Goal: Task Accomplishment & Management: Use online tool/utility

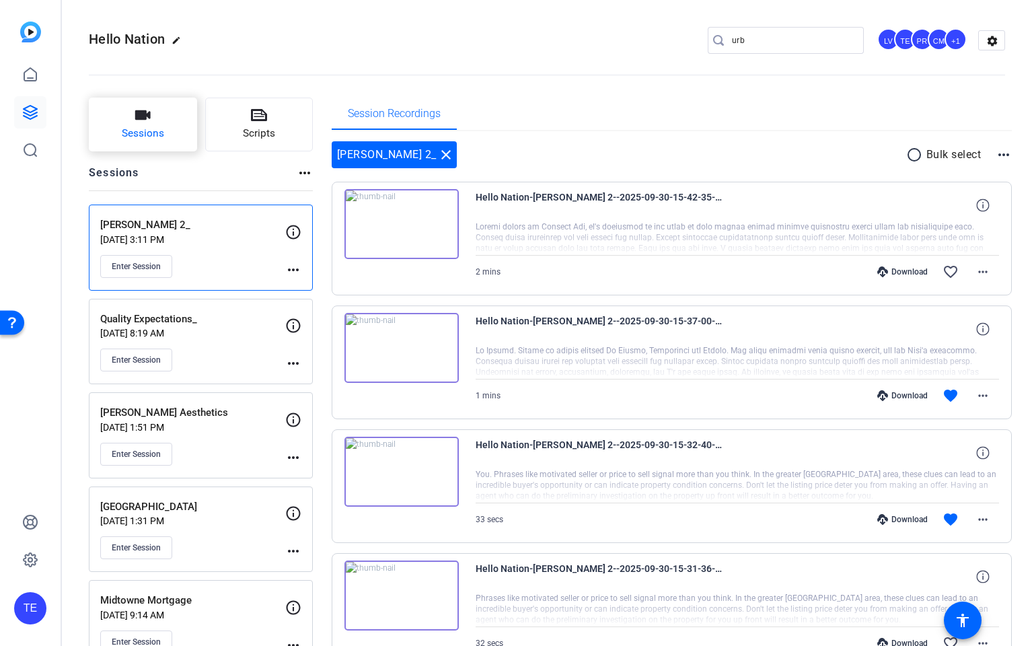
click at [145, 129] on span "Sessions" at bounding box center [143, 133] width 42 height 15
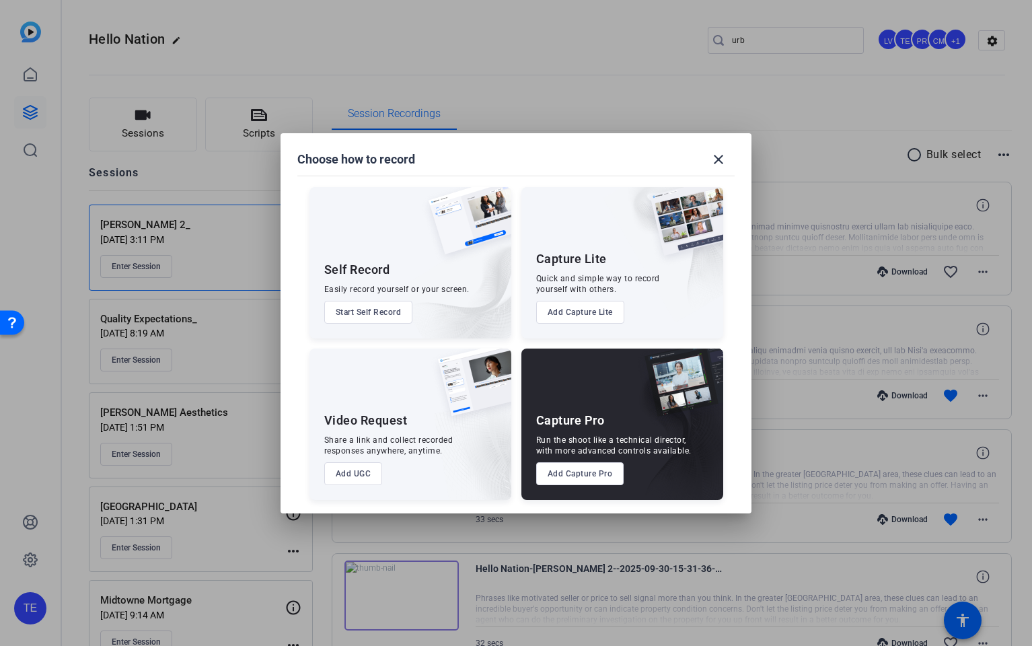
drag, startPoint x: 577, startPoint y: 474, endPoint x: 598, endPoint y: 475, distance: 20.9
click at [577, 474] on button "Add Capture Pro" at bounding box center [580, 473] width 88 height 23
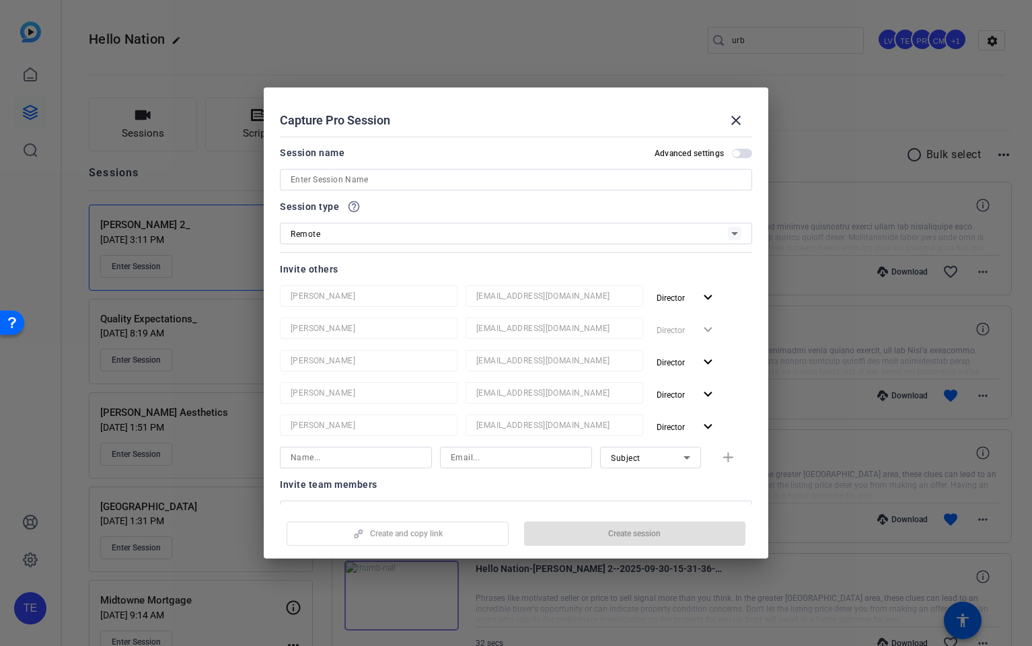
click at [341, 174] on input at bounding box center [516, 180] width 451 height 16
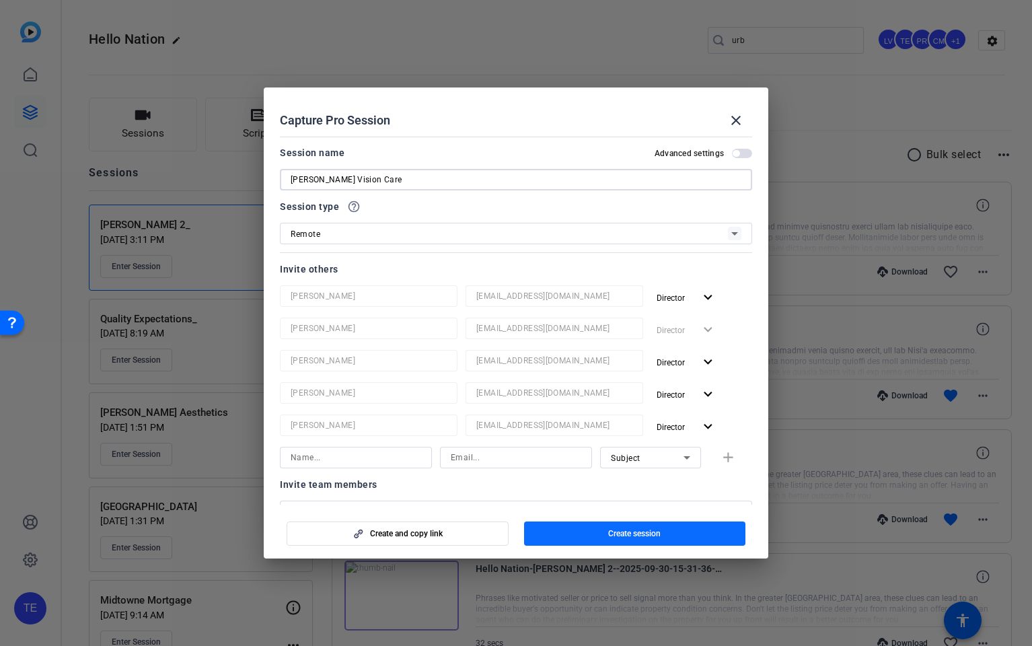
type input "[PERSON_NAME] Vision Care"
click at [627, 530] on span "Create session" at bounding box center [634, 533] width 52 height 11
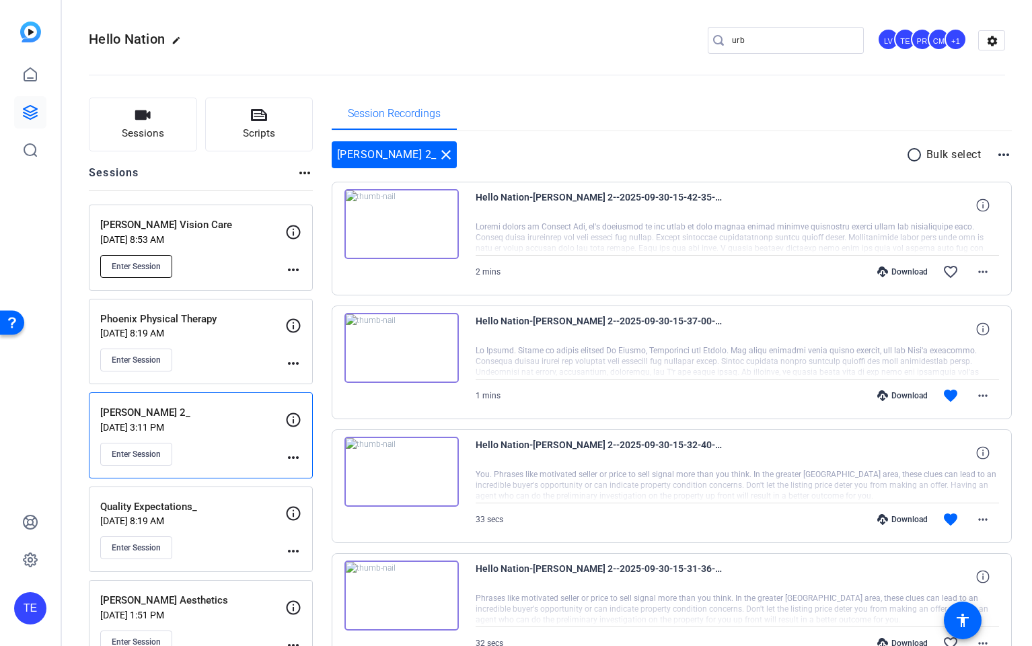
click at [142, 270] on span "Enter Session" at bounding box center [136, 266] width 49 height 11
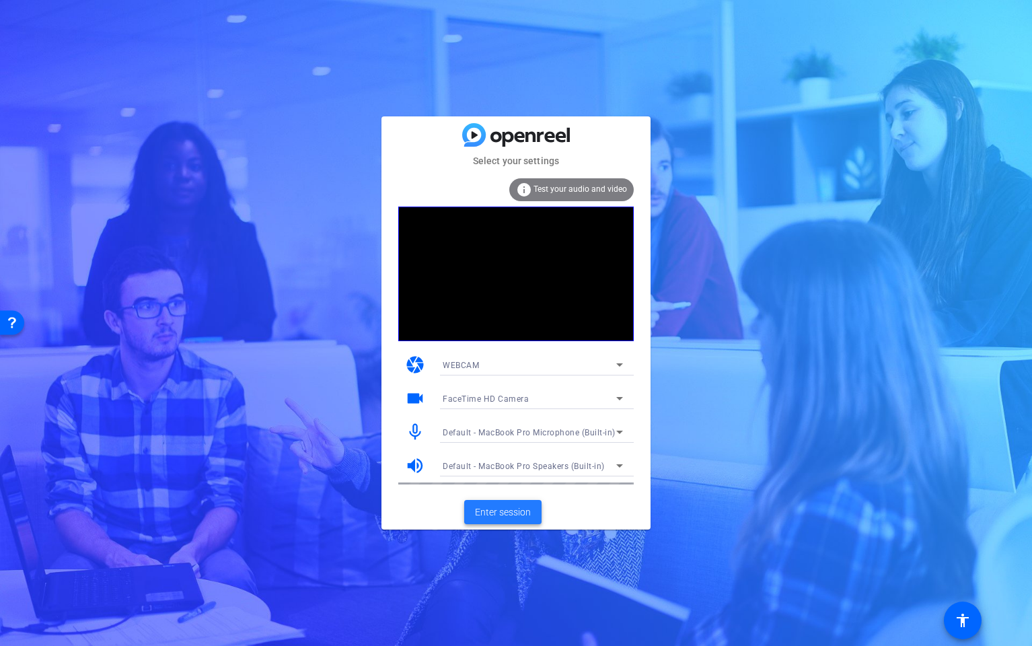
click at [508, 514] on span "Enter session" at bounding box center [503, 512] width 56 height 14
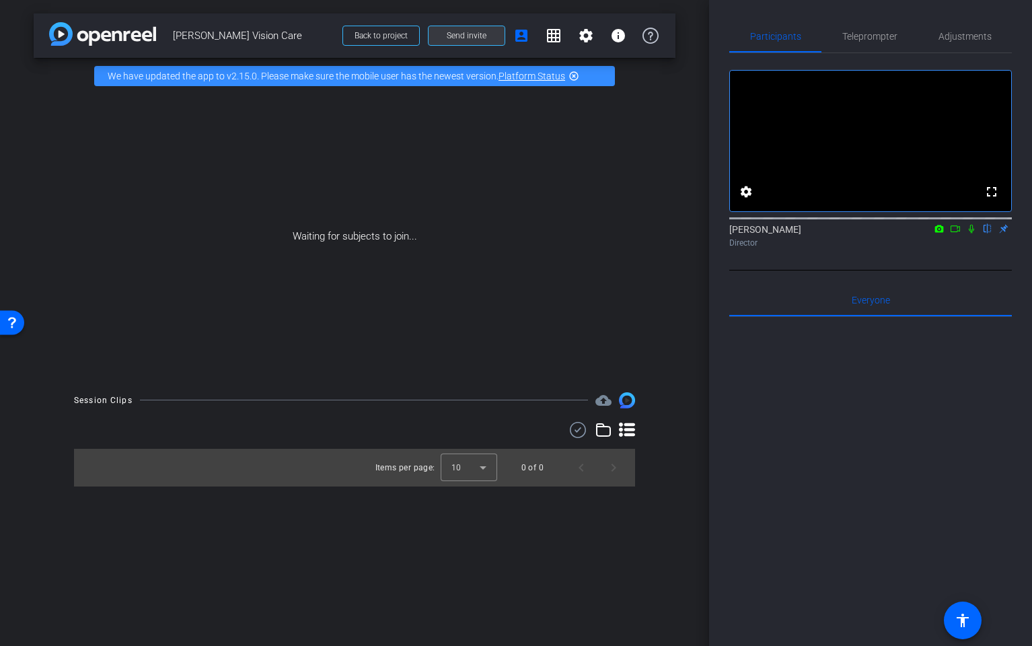
click at [466, 29] on span at bounding box center [467, 36] width 76 height 32
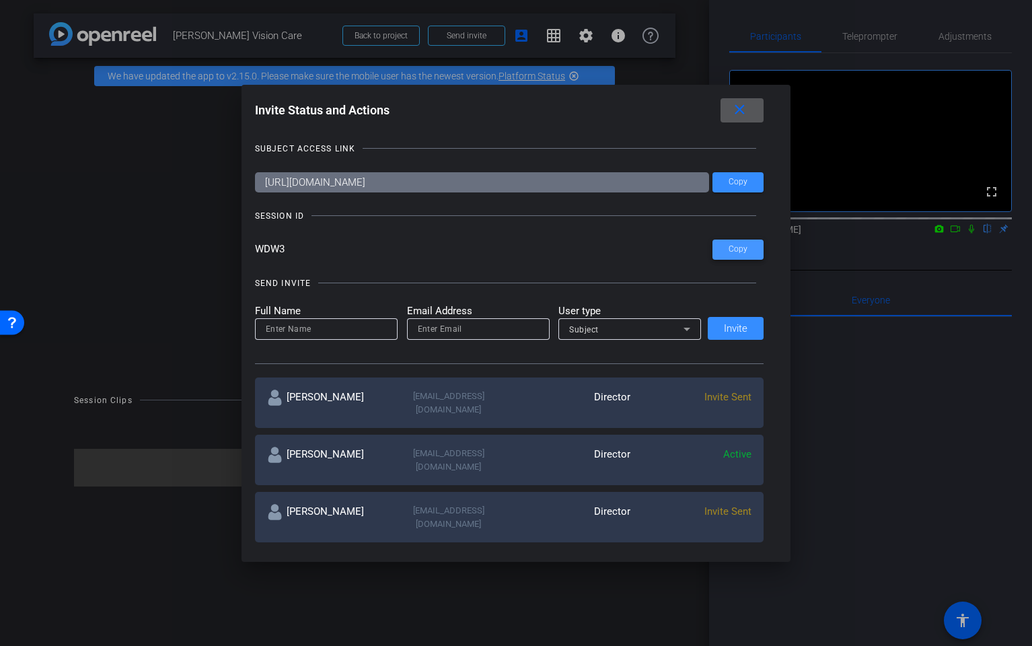
click at [737, 249] on span "Copy" at bounding box center [738, 249] width 19 height 10
